Goal: Find specific page/section: Find specific page/section

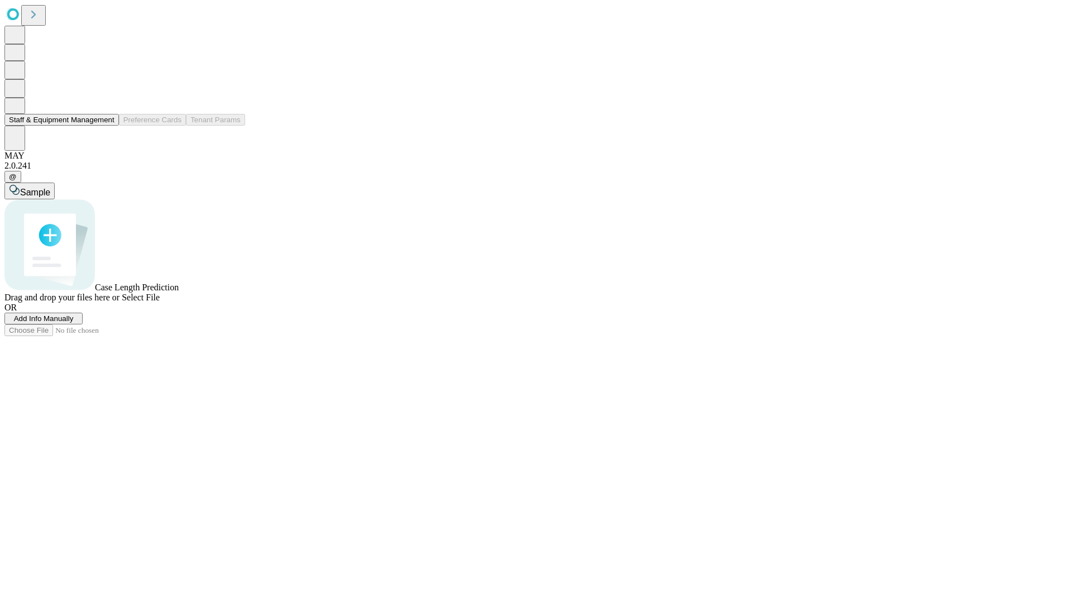
click at [107, 126] on button "Staff & Equipment Management" at bounding box center [61, 120] width 114 height 12
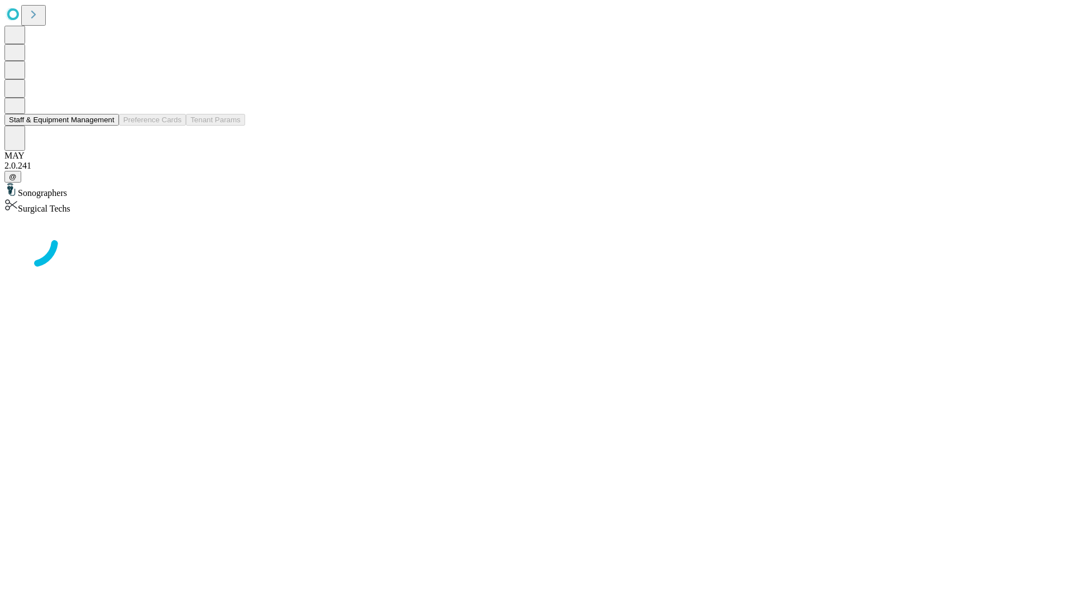
click at [107, 126] on button "Staff & Equipment Management" at bounding box center [61, 120] width 114 height 12
